Goal: Navigation & Orientation: Find specific page/section

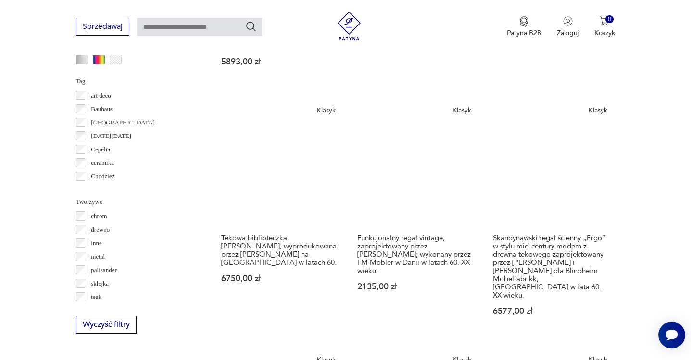
scroll to position [1040, 0]
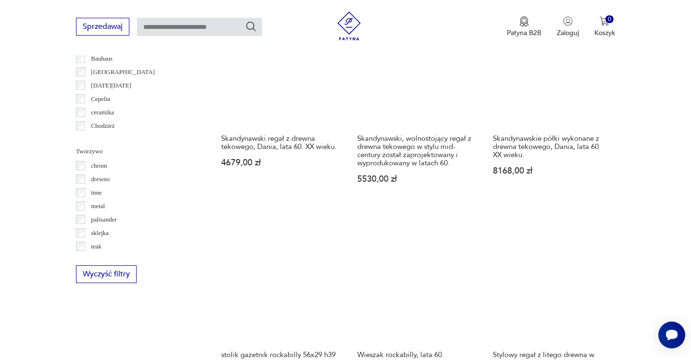
scroll to position [1078, 0]
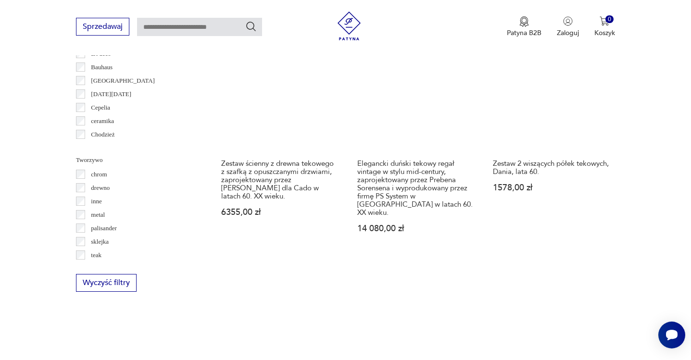
scroll to position [1064, 0]
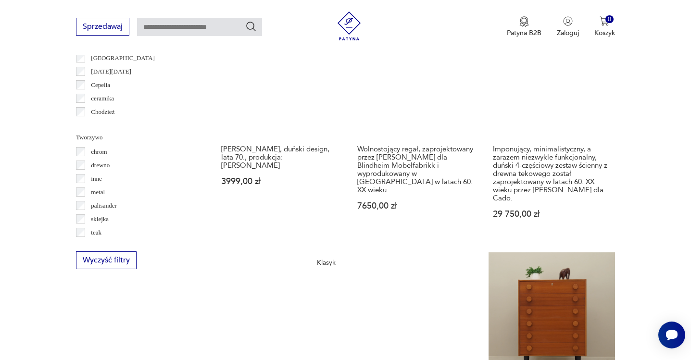
scroll to position [1087, 0]
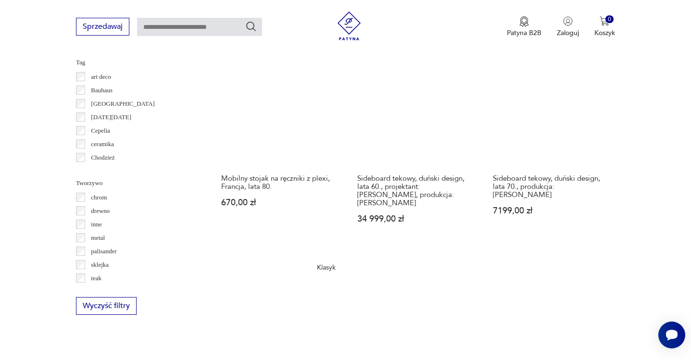
scroll to position [1068, 0]
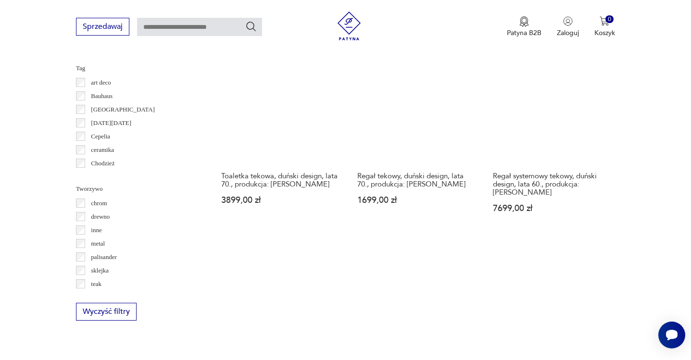
scroll to position [1035, 0]
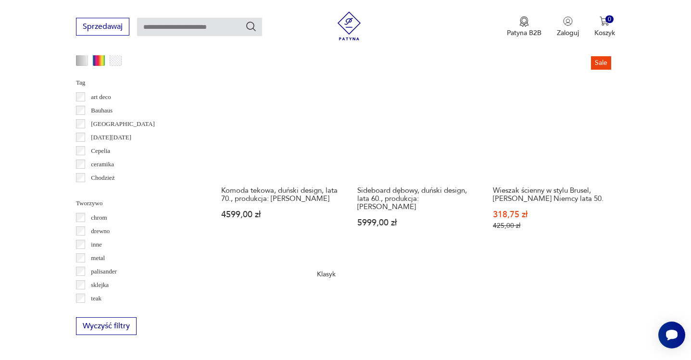
scroll to position [1015, 0]
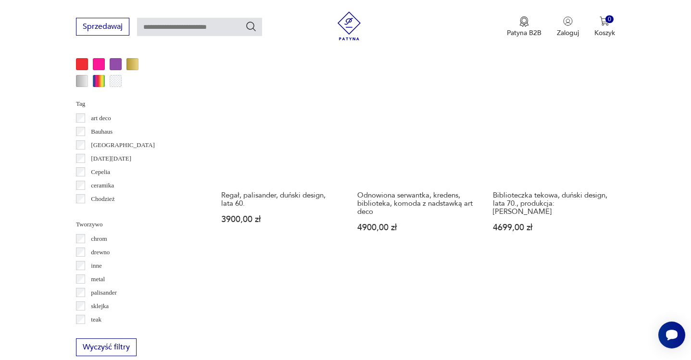
scroll to position [1024, 0]
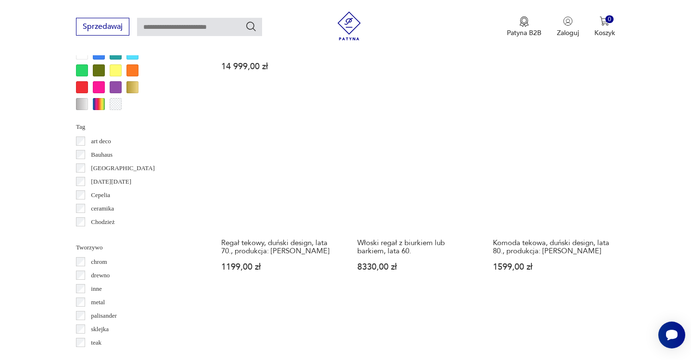
scroll to position [973, 0]
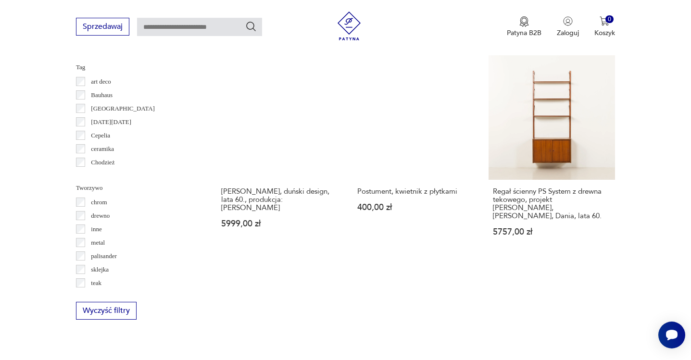
scroll to position [1042, 0]
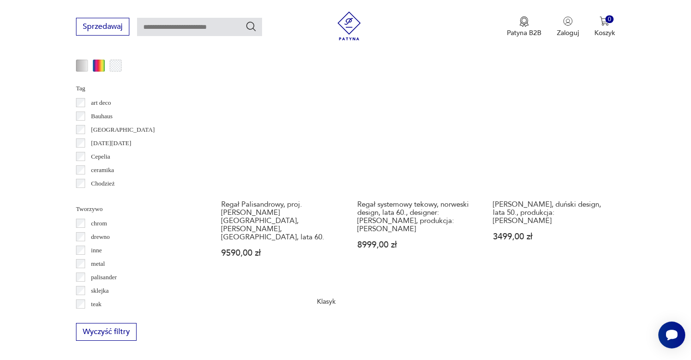
scroll to position [1010, 0]
